Goal: Information Seeking & Learning: Learn about a topic

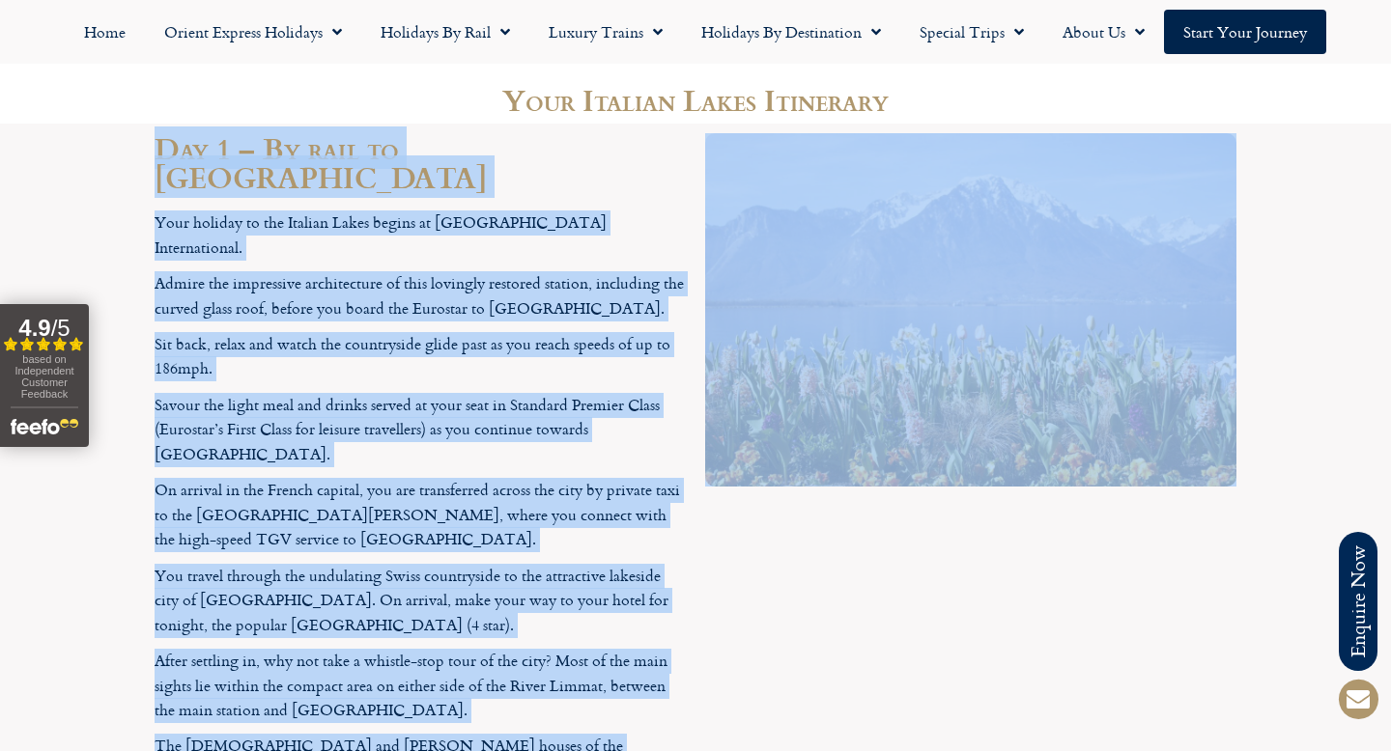
scroll to position [2385, 0]
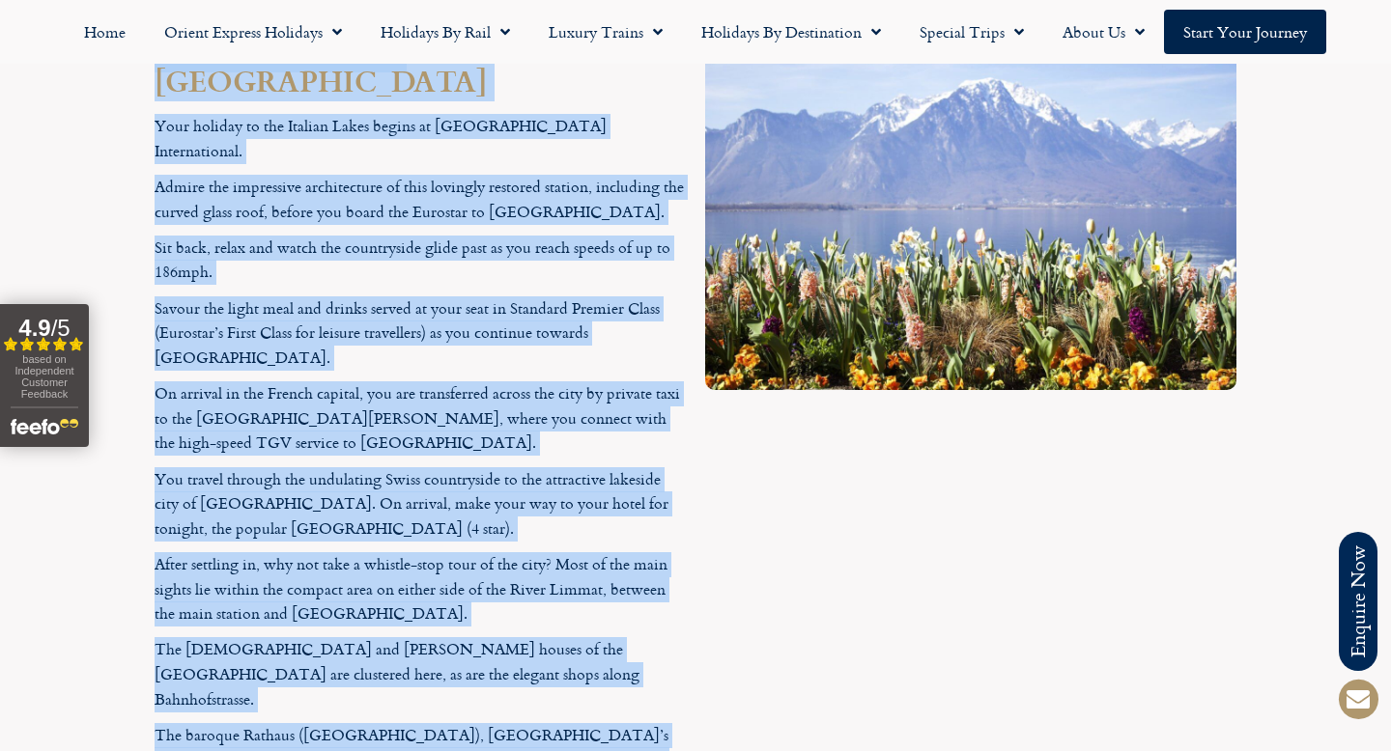
drag, startPoint x: 165, startPoint y: 88, endPoint x: 413, endPoint y: 522, distance: 499.7
click at [413, 522] on div "Day 1 – By rail to [GEOGRAPHIC_DATA] Your holiday to the Italian Lakes begins a…" at bounding box center [420, 447] width 551 height 840
copy div "Lor 0 – Ip dolo si Ametconsect Adip elitsed do eiu Tempori Utlab etdolo ma Aliq…"
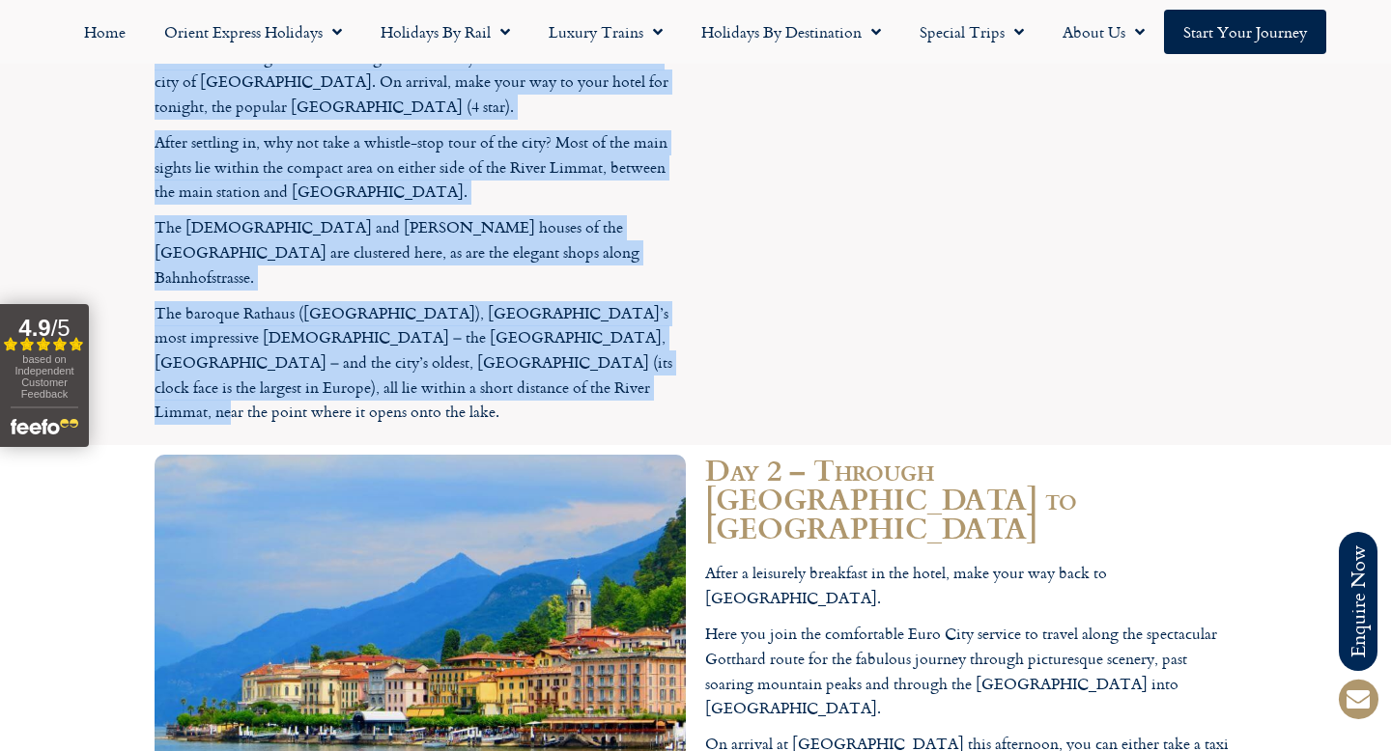
scroll to position [2814, 0]
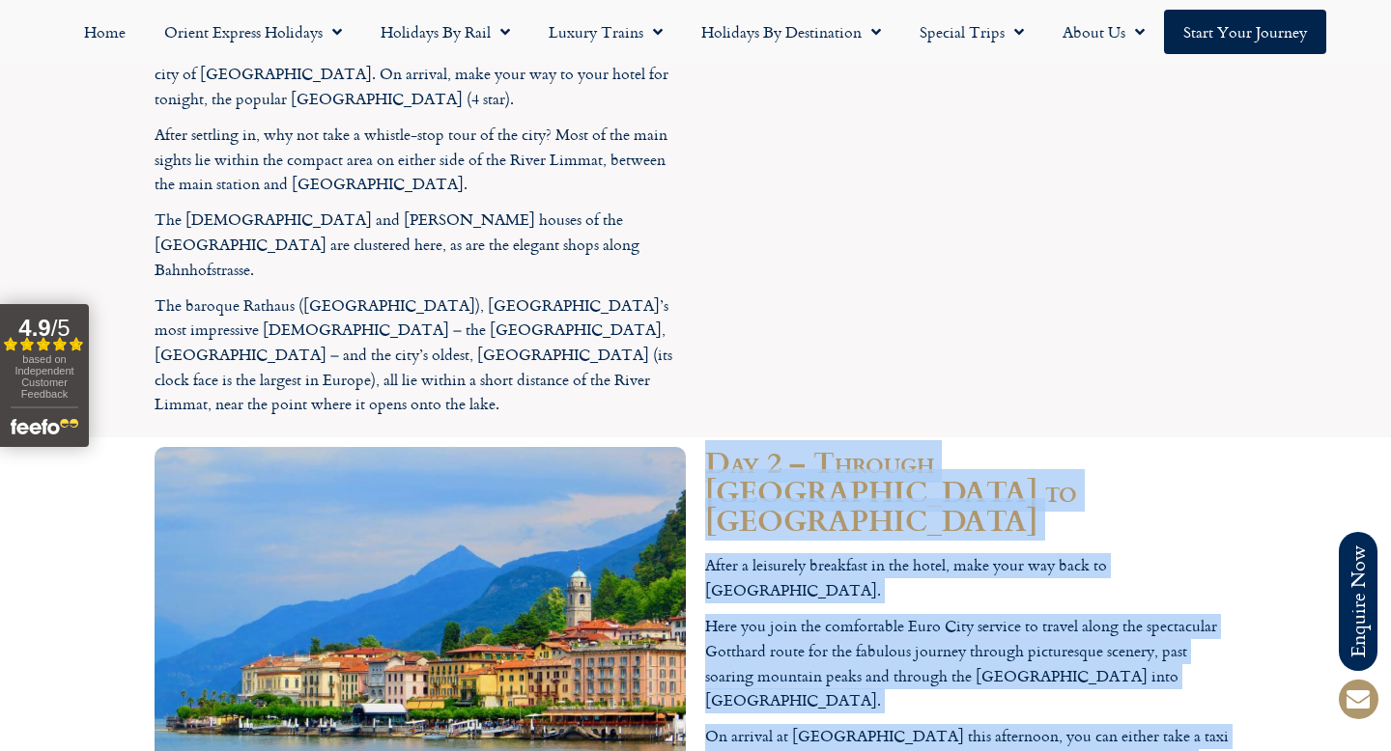
drag, startPoint x: 708, startPoint y: 153, endPoint x: 1225, endPoint y: 431, distance: 586.8
click at [1225, 438] on div "Day 2 – Through [GEOGRAPHIC_DATA] to [GEOGRAPHIC_DATA] After a leisurely breakf…" at bounding box center [970, 671] width 551 height 467
copy div "Day 2 – Through [GEOGRAPHIC_DATA] to [GEOGRAPHIC_DATA] After a leisurely breakf…"
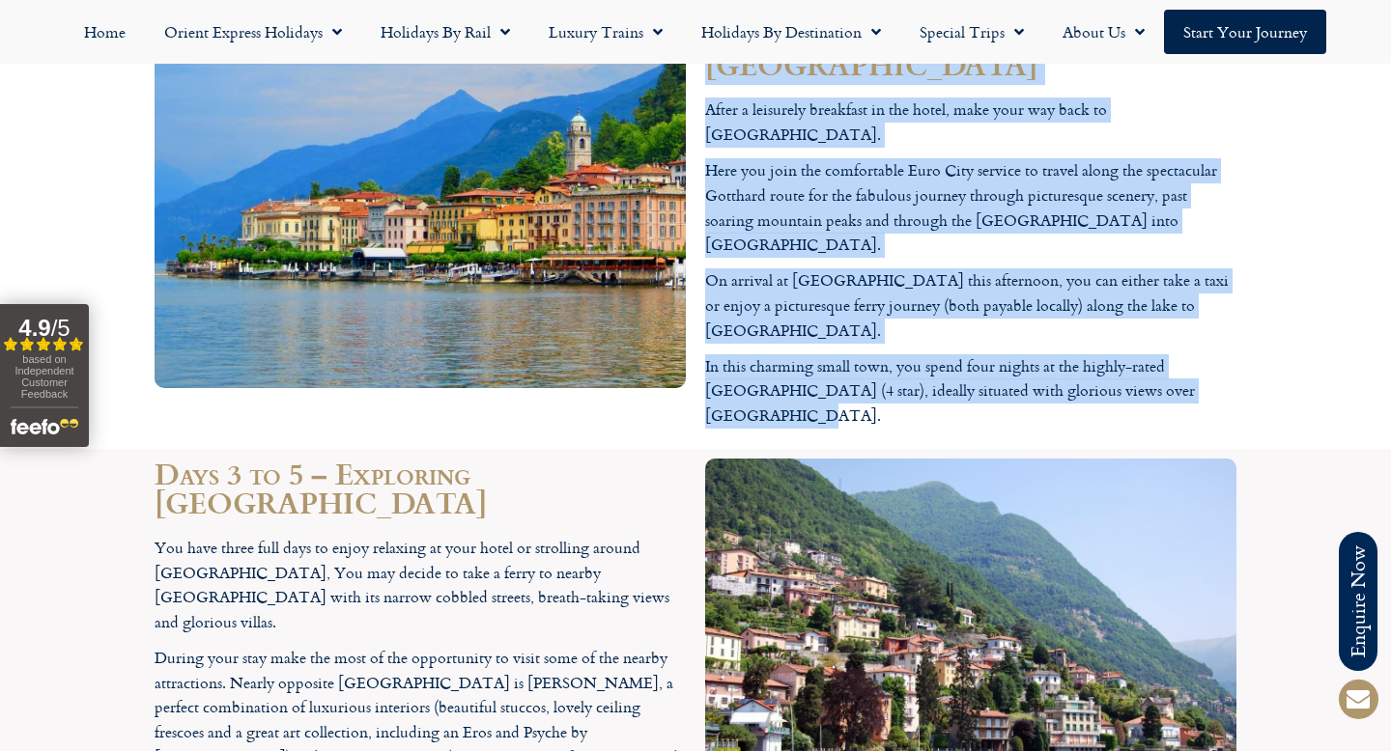
scroll to position [3261, 0]
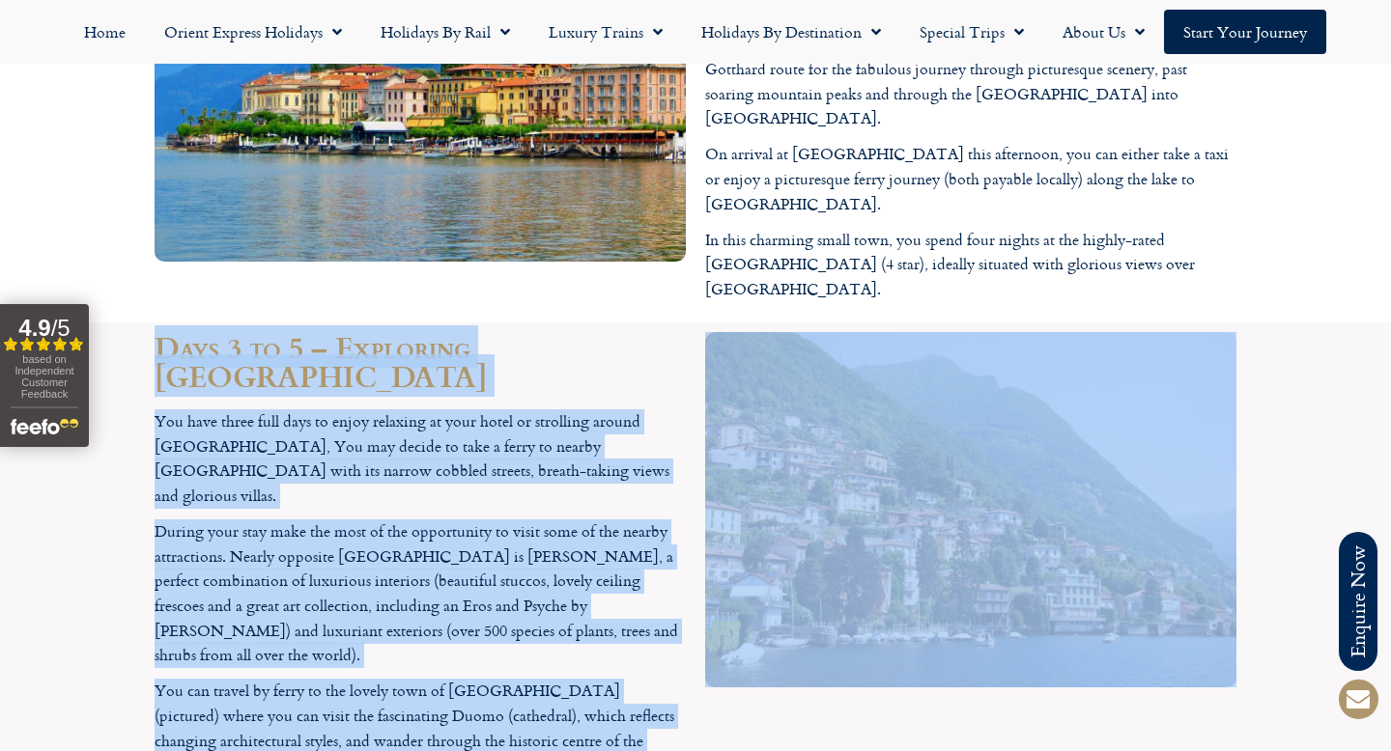
scroll to position [3420, 0]
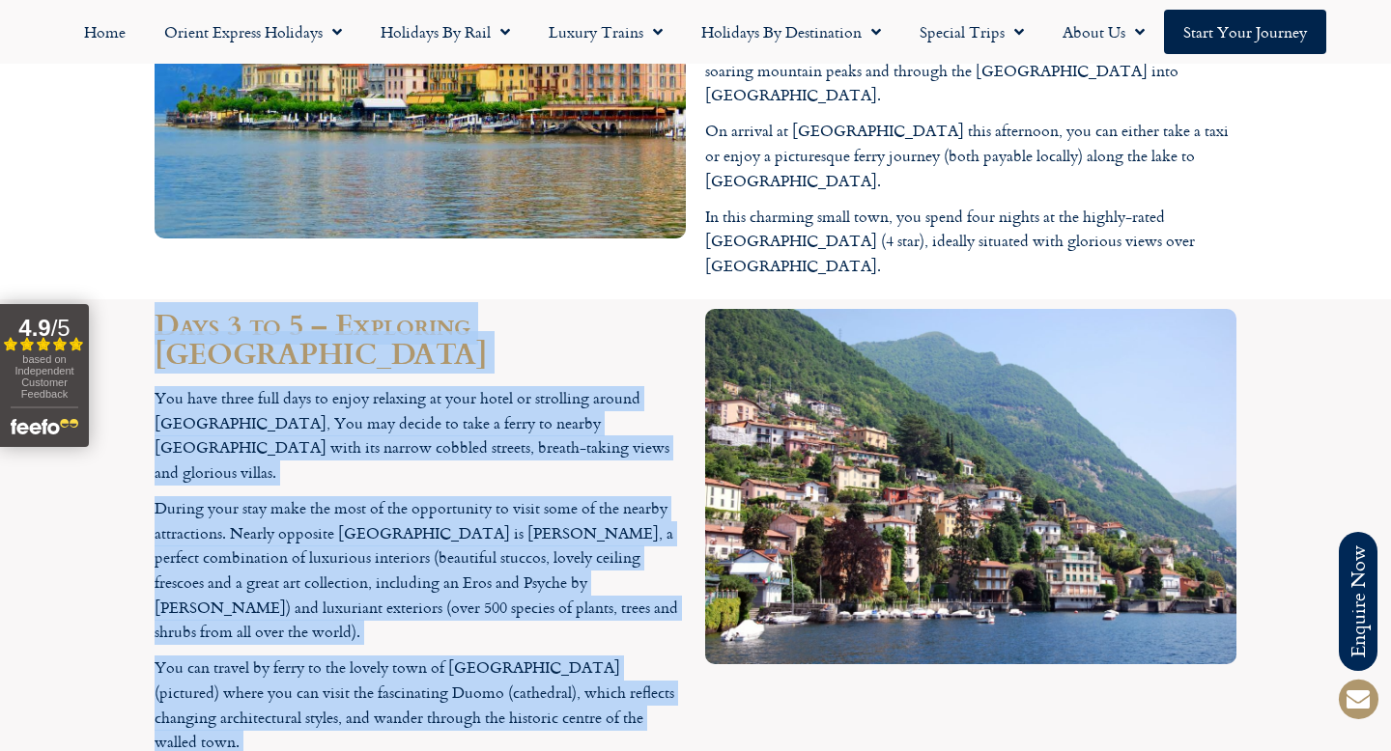
drag, startPoint x: 161, startPoint y: 118, endPoint x: 438, endPoint y: 625, distance: 577.4
click at [438, 625] on div "Days 3 to 5 – Exploring [GEOGRAPHIC_DATA] You have three full days to enjoy rel…" at bounding box center [420, 732] width 551 height 867
copy div "Lore 4 ip 3 – Dolorsita Cons Adip Eli sedd eiusm temp inci ut labor etdolore ma…"
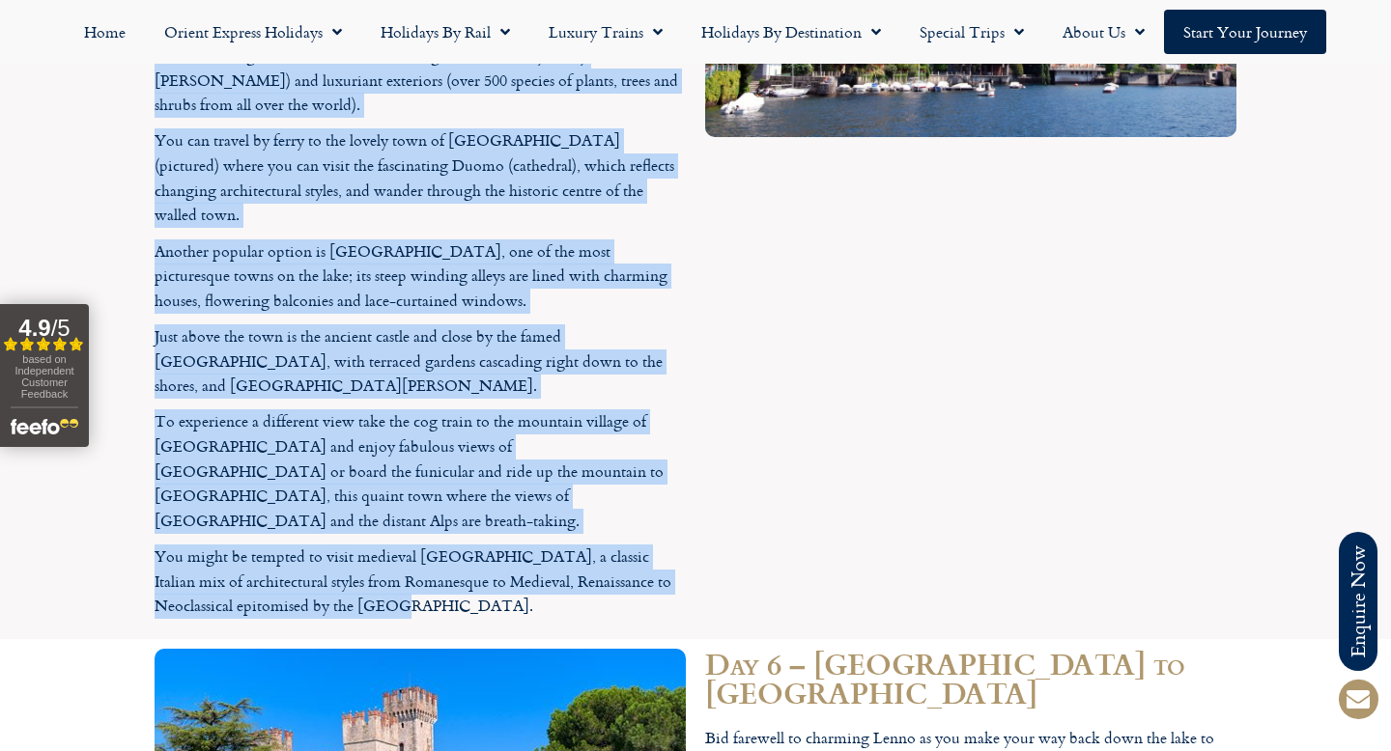
scroll to position [3948, 0]
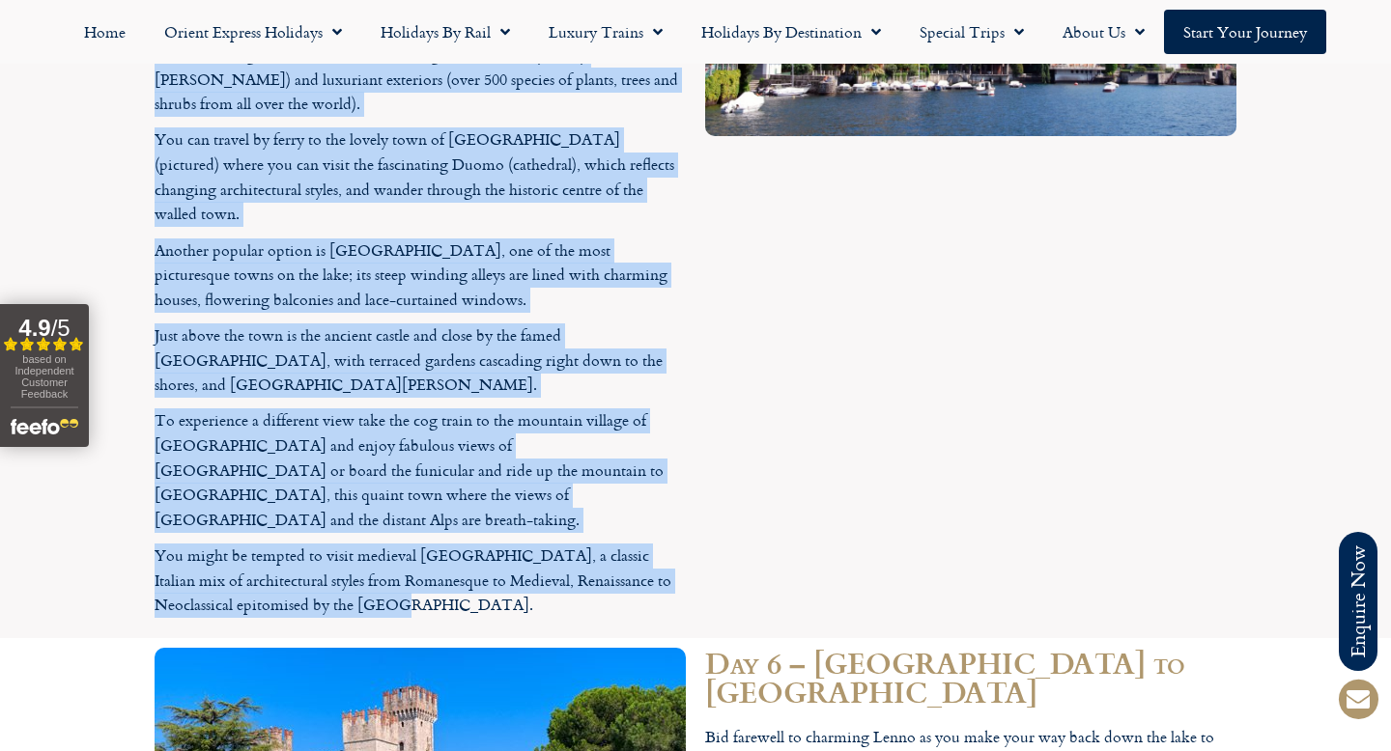
drag, startPoint x: 711, startPoint y: 145, endPoint x: 936, endPoint y: 387, distance: 330.8
copy div "Day 6 – [GEOGRAPHIC_DATA] to [GEOGRAPHIC_DATA] Bid farewell to charming Lenno a…"
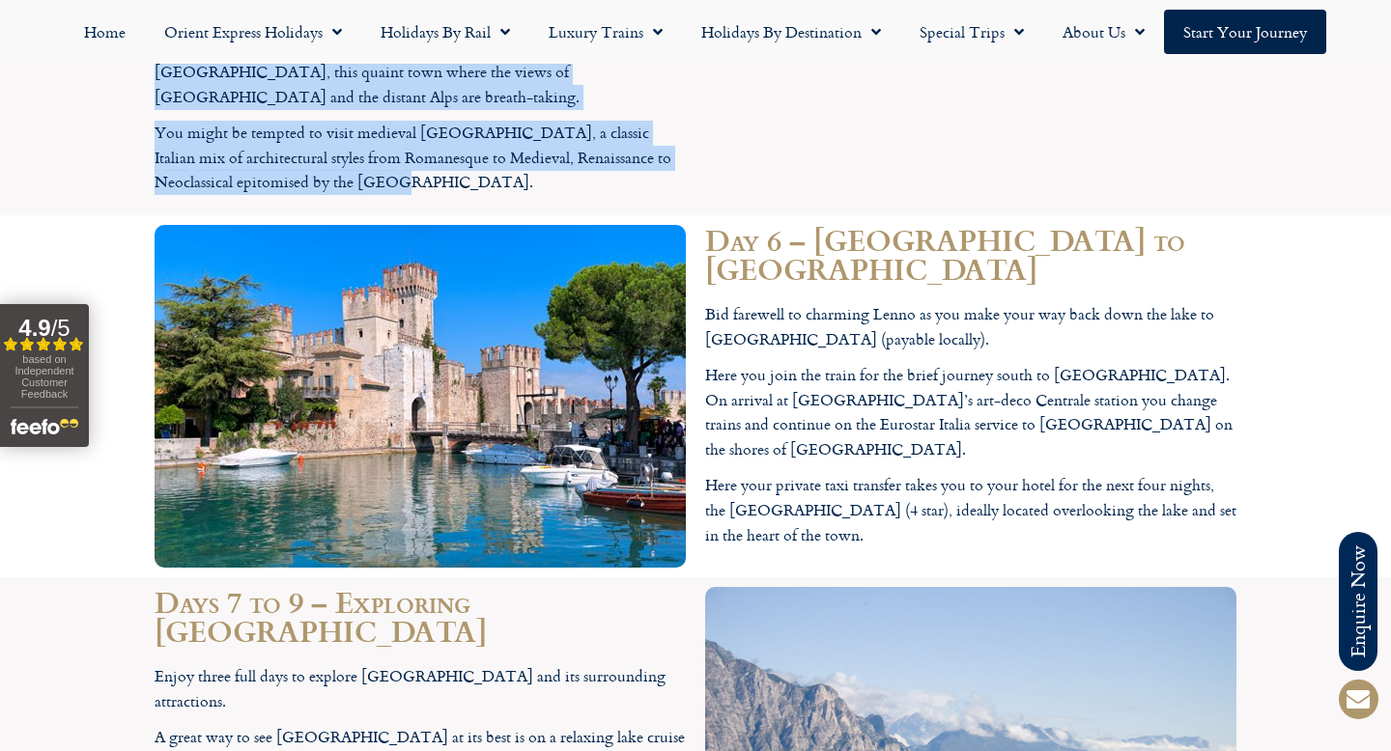
scroll to position [4378, 0]
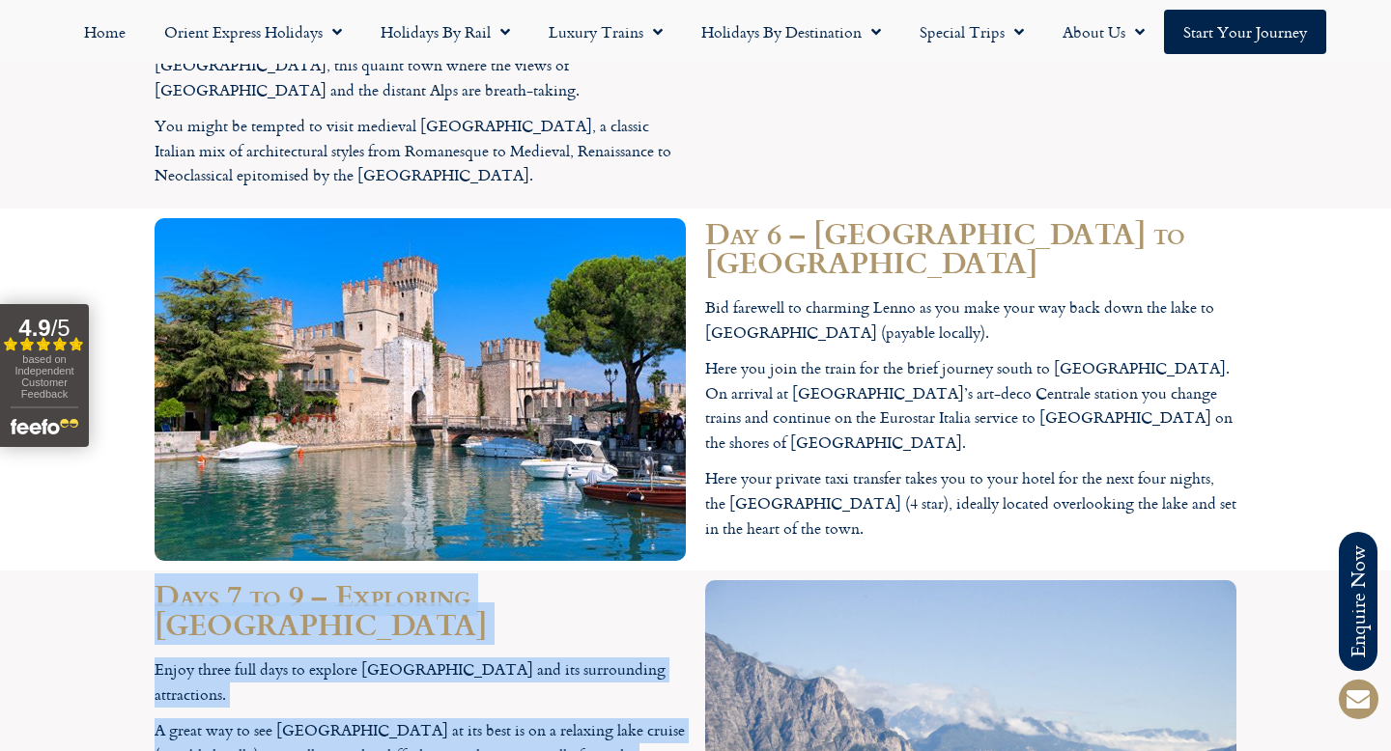
drag, startPoint x: 159, startPoint y: 74, endPoint x: 513, endPoint y: 662, distance: 685.4
copy div "Lore 0 ip 0 – Dolorsita Cons Adipi Elits doeiu temp inci ut laboree Dolo Magna …"
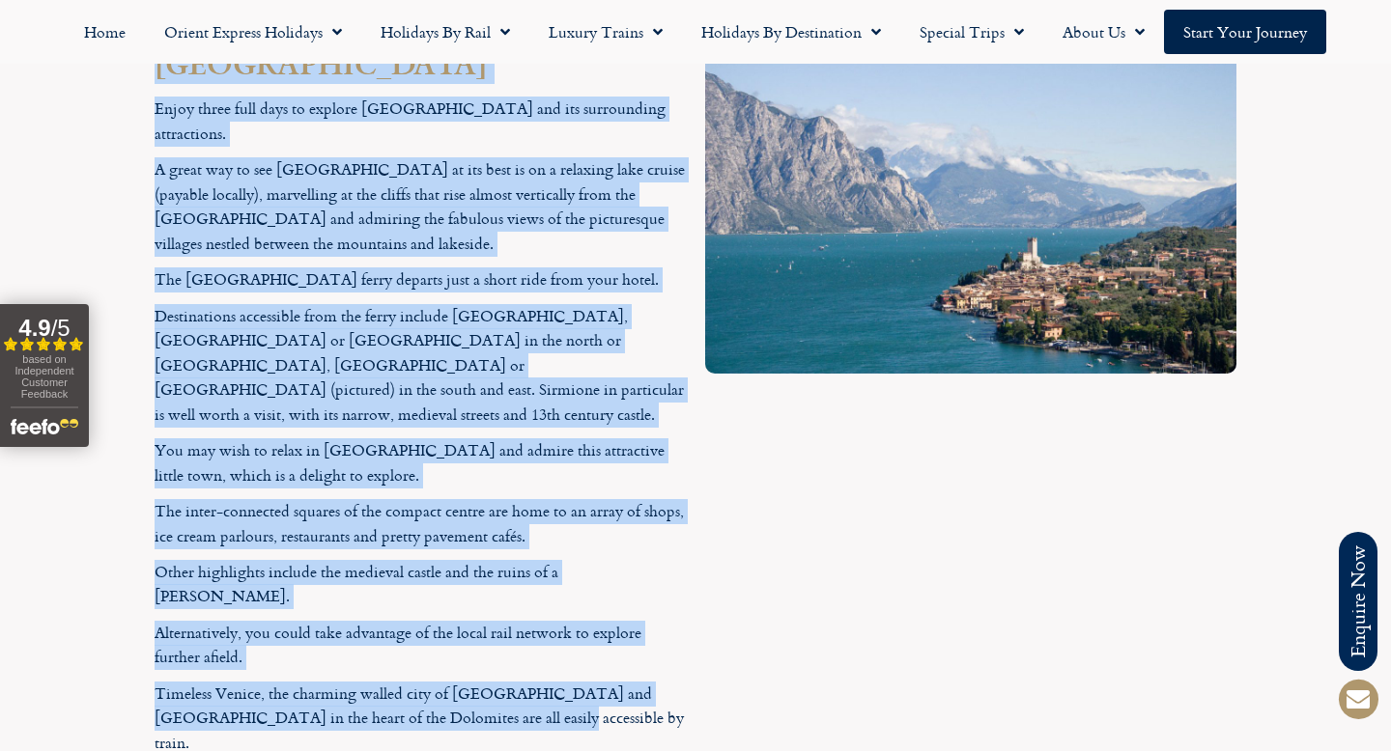
scroll to position [4959, 0]
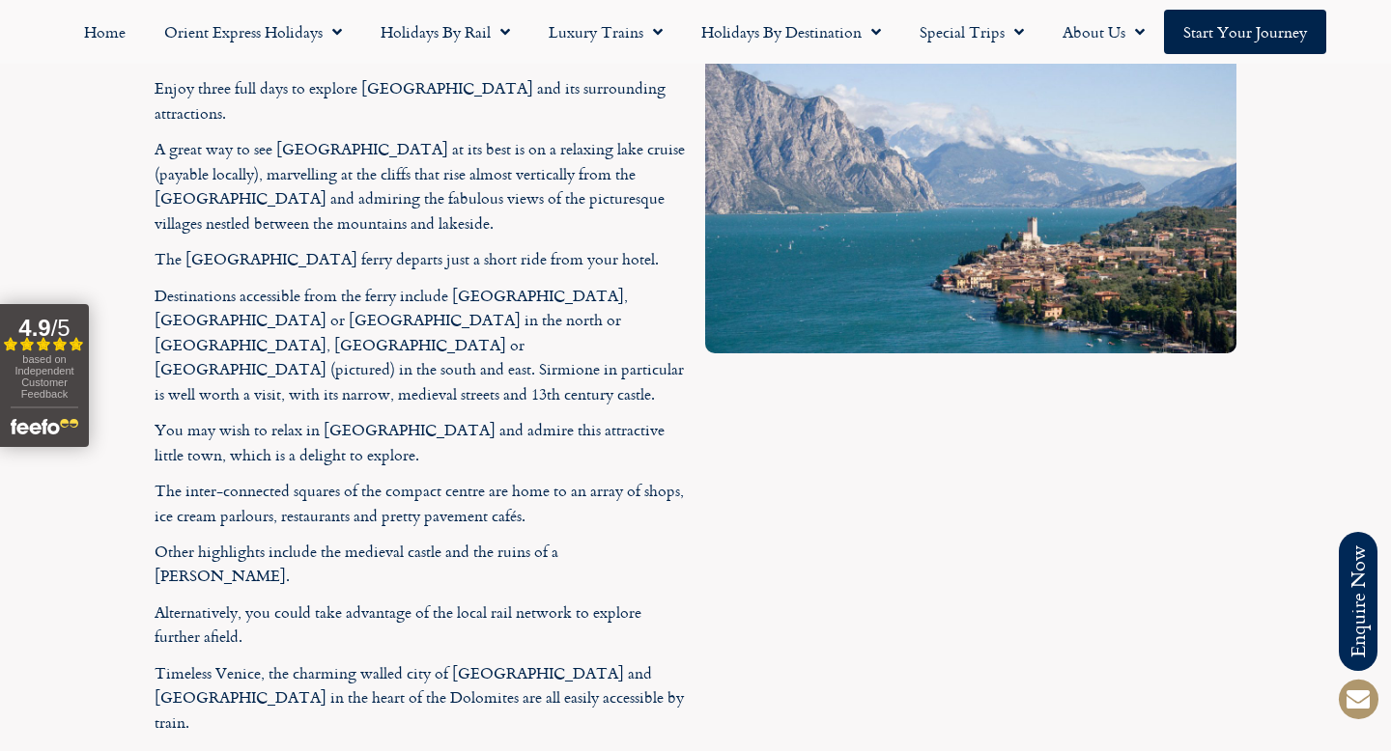
drag, startPoint x: 710, startPoint y: 137, endPoint x: 1038, endPoint y: 319, distance: 375.2
copy div "Day 10 - [GEOGRAPHIC_DATA] to [GEOGRAPHIC_DATA] [DATE] you leave [GEOGRAPHIC_DA…"
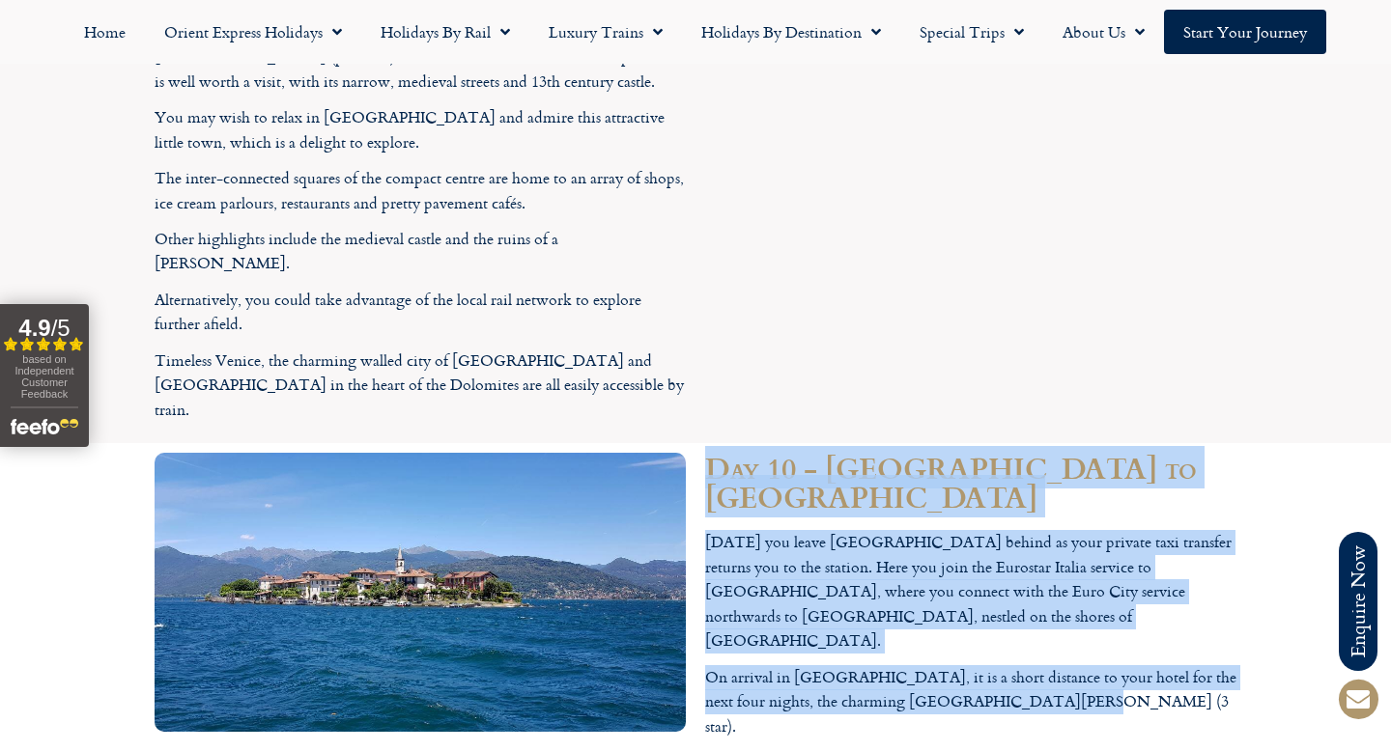
scroll to position [5280, 0]
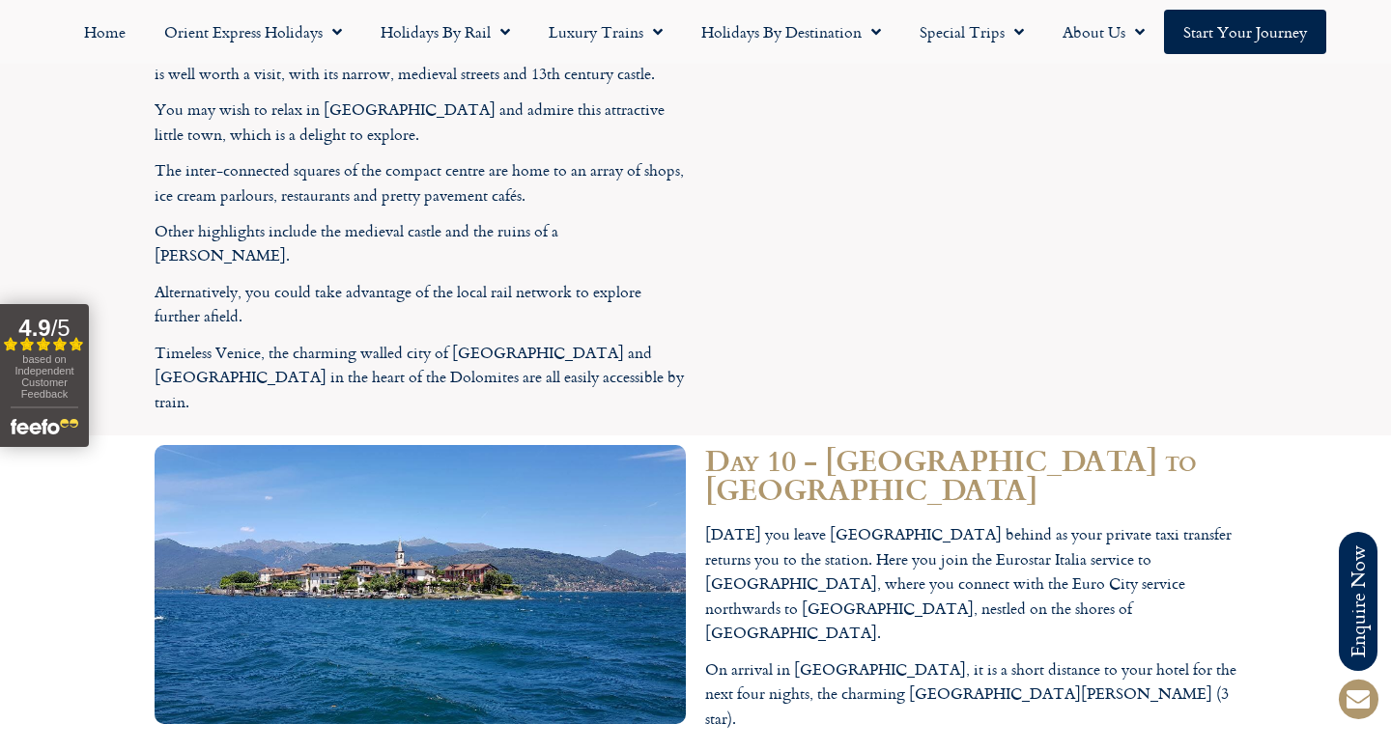
drag, startPoint x: 157, startPoint y: 111, endPoint x: 536, endPoint y: 508, distance: 548.5
copy div "Day 11 – The Lake Maggiore Express (supplements apply) [DATE] you may wish to d…"
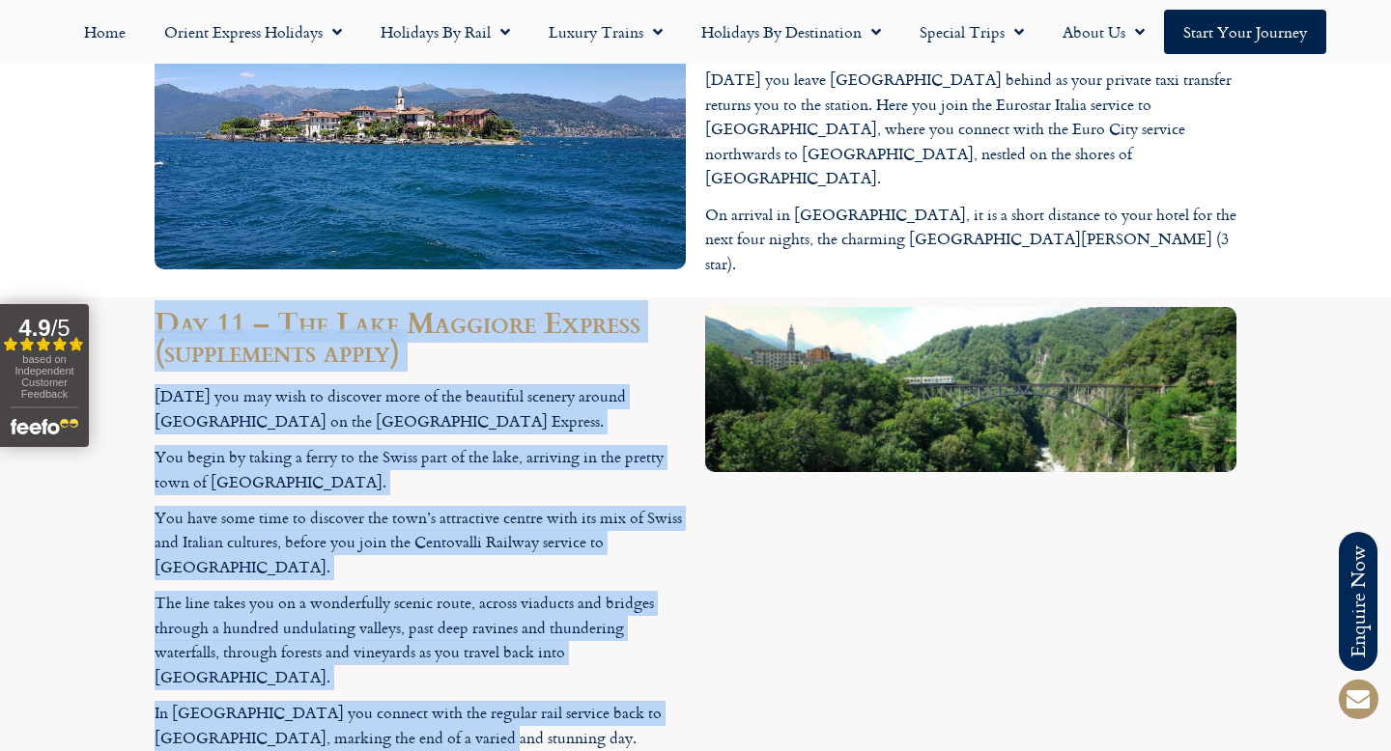
scroll to position [5741, 0]
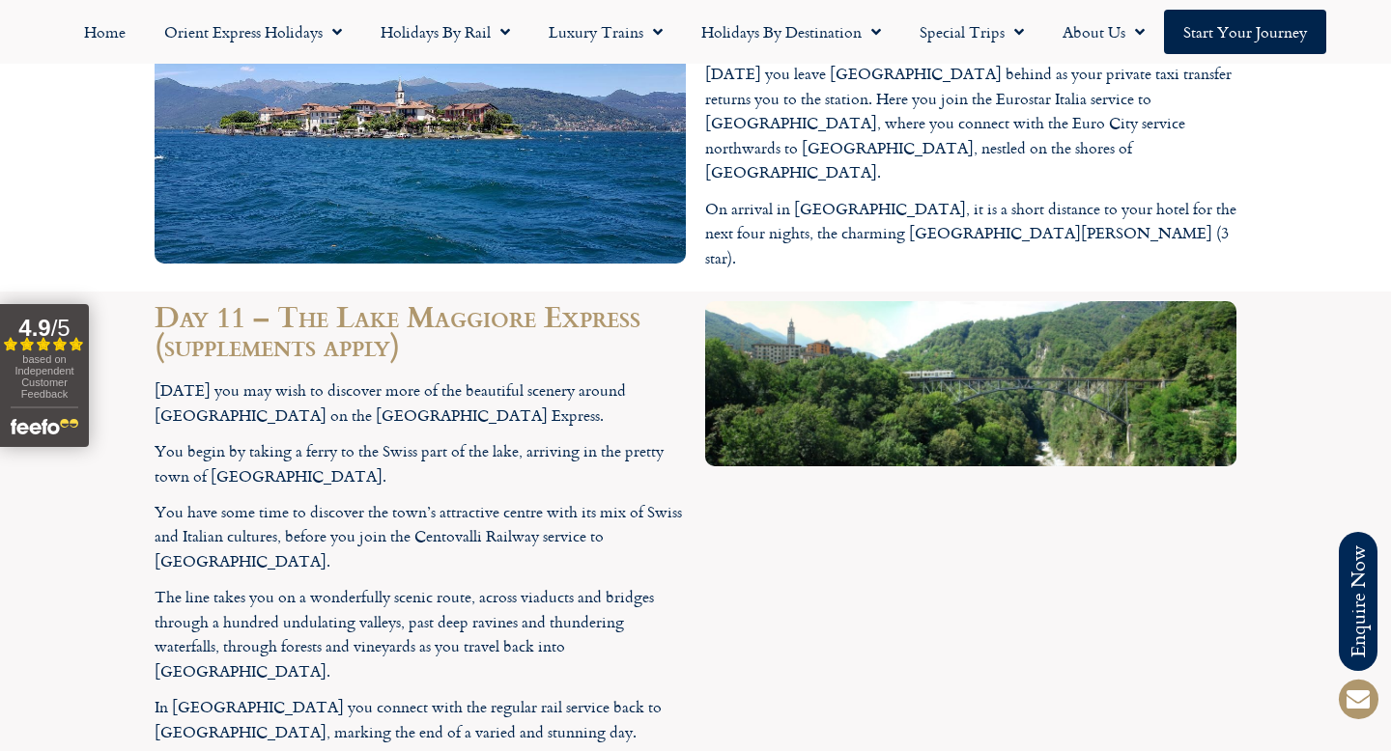
drag, startPoint x: 710, startPoint y: 104, endPoint x: 1008, endPoint y: 513, distance: 505.9
copy div "Days 12 and 13 – [GEOGRAPHIC_DATA] and [GEOGRAPHIC_DATA] Allow yourself to unwi…"
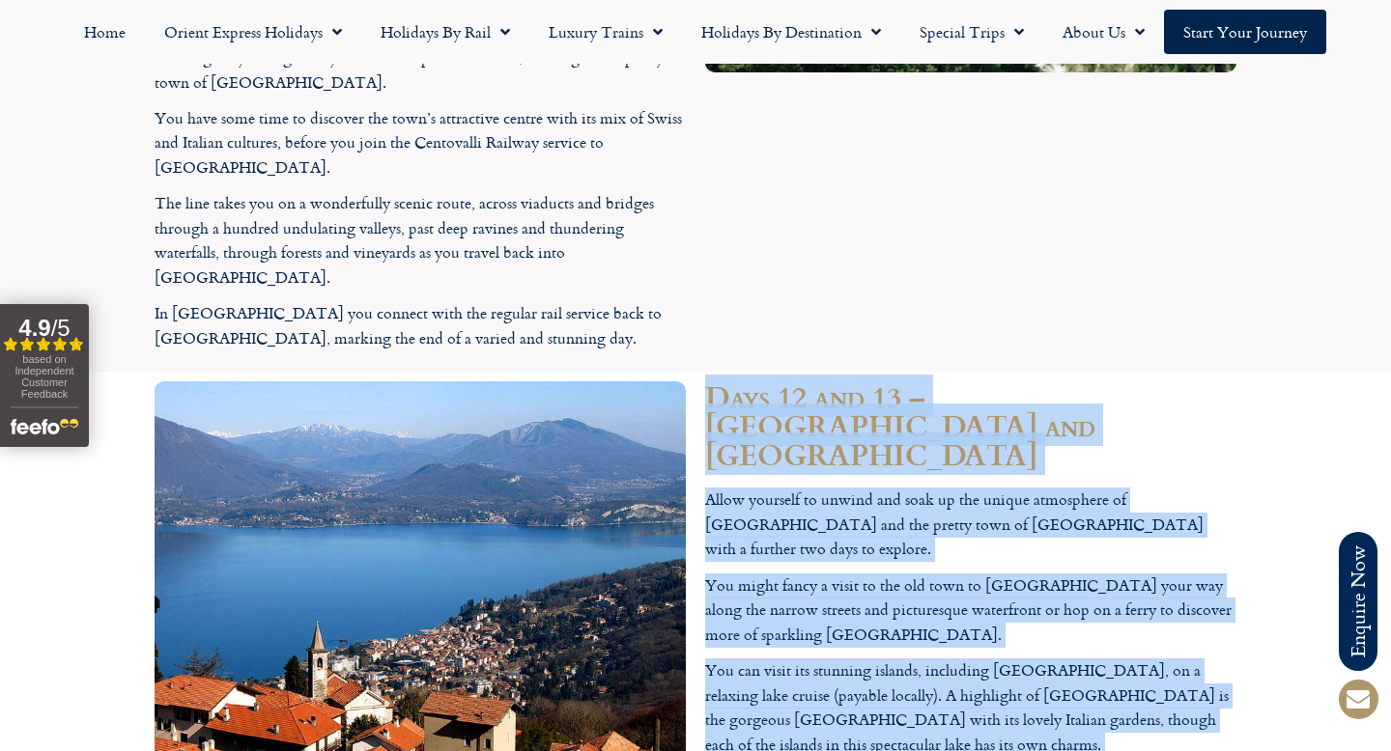
scroll to position [6153, 0]
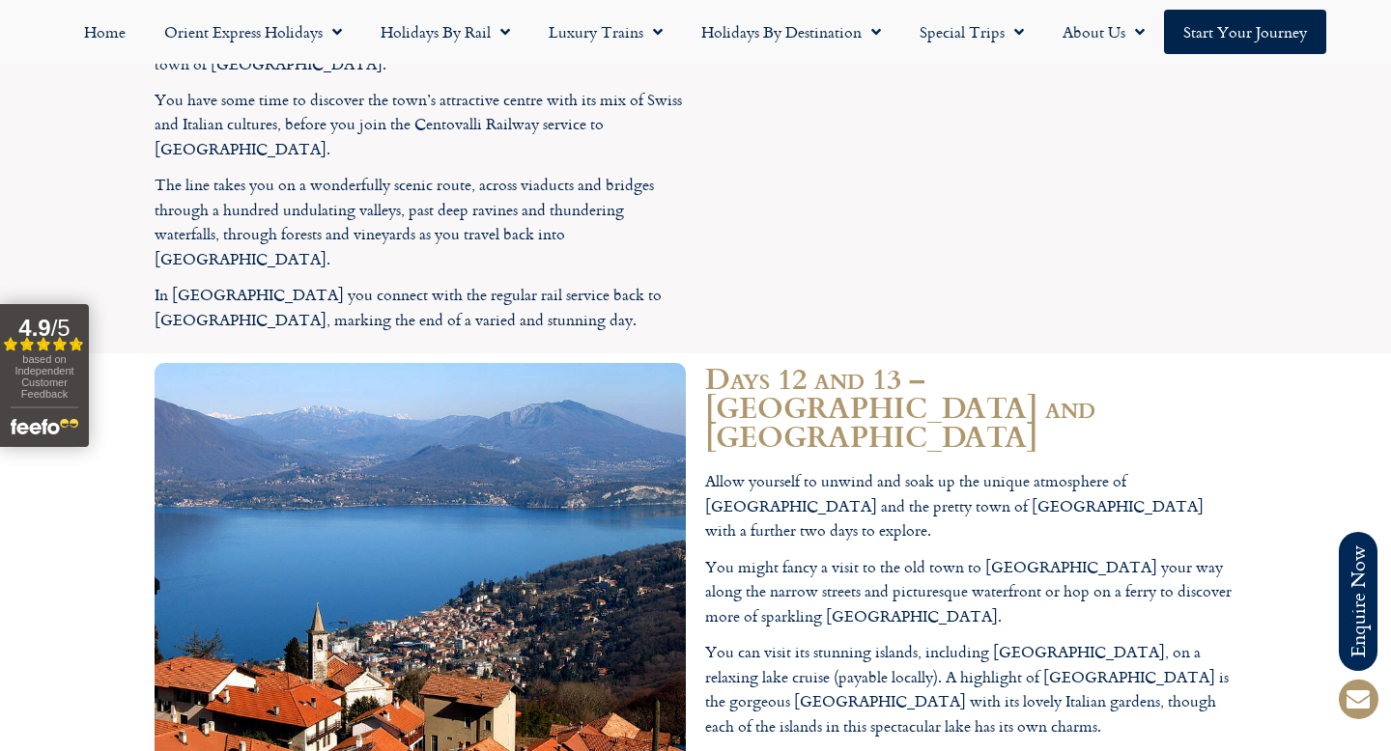
drag, startPoint x: 155, startPoint y: 171, endPoint x: 592, endPoint y: 474, distance: 531.5
copy div "Day 14 – [GEOGRAPHIC_DATA] to [GEOGRAPHIC_DATA] on [GEOGRAPHIC_DATA] [DATE] you…"
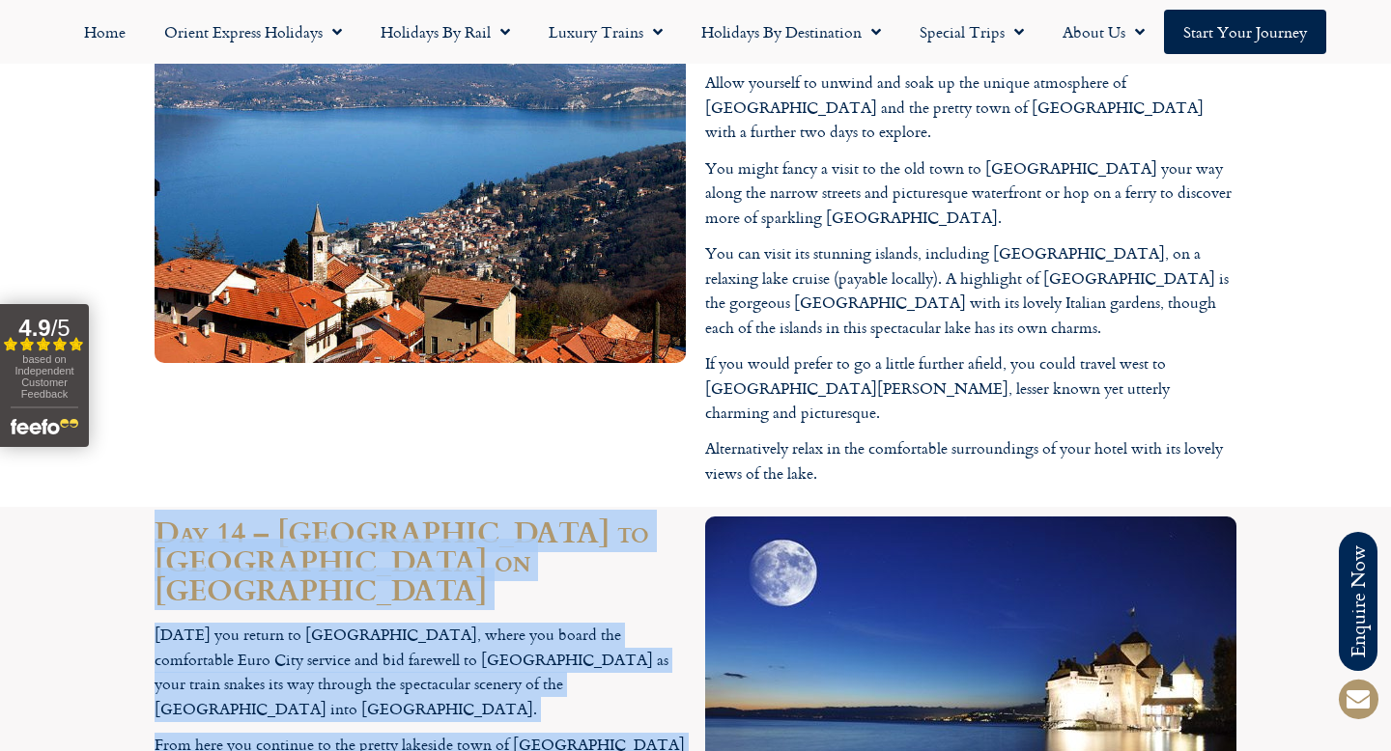
scroll to position [6558, 0]
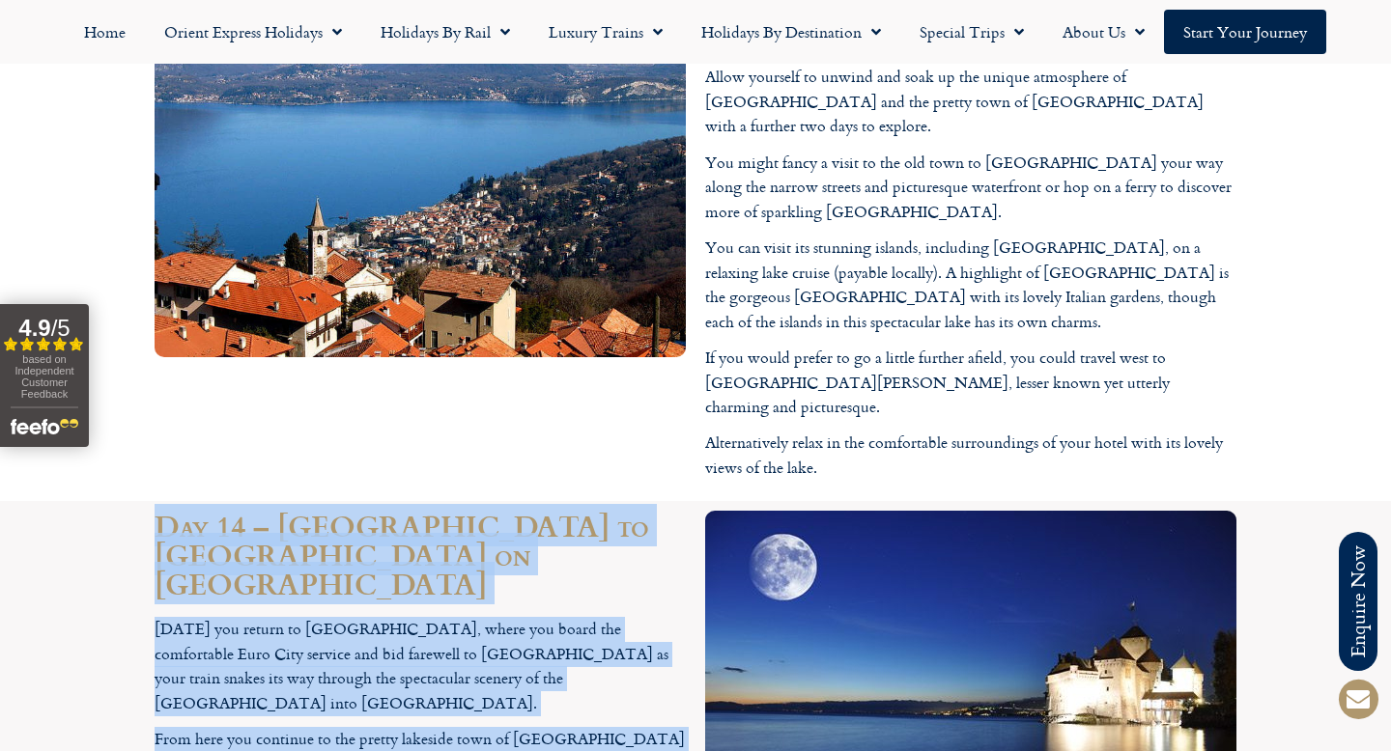
drag, startPoint x: 708, startPoint y: 129, endPoint x: 1212, endPoint y: 475, distance: 611.3
copy div "Day 15 – Homeward bound After breakfast and time for some last-minute sightseei…"
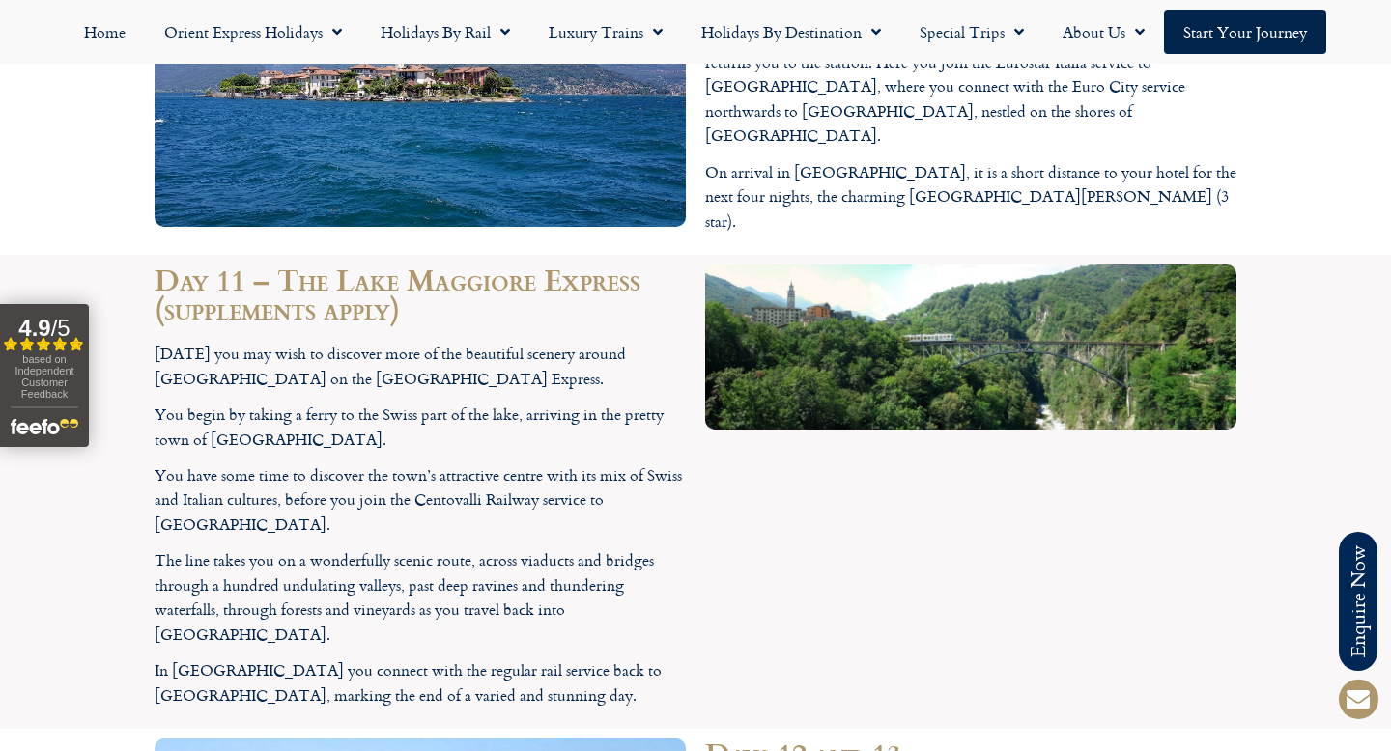
scroll to position [5724, 0]
